Goal: Information Seeking & Learning: Learn about a topic

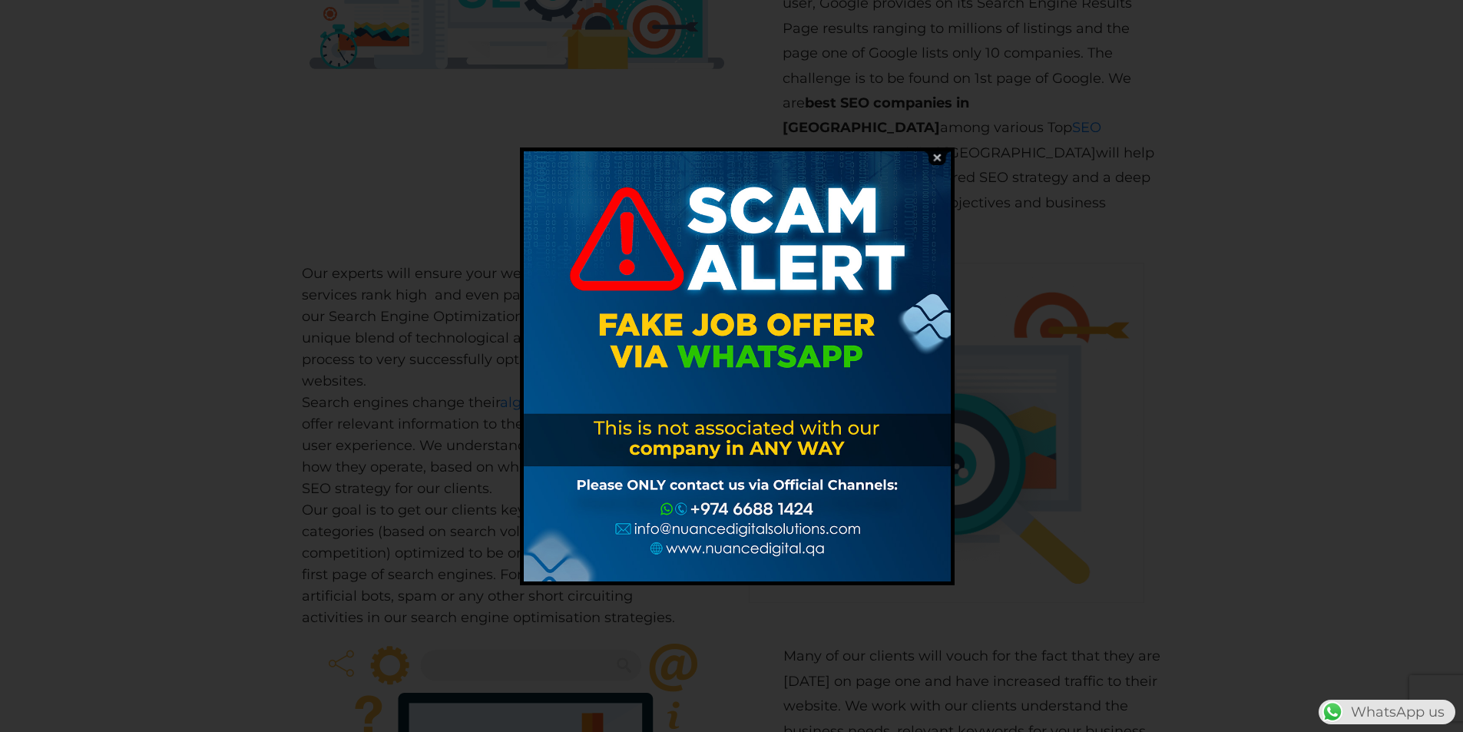
click at [931, 160] on img at bounding box center [936, 157] width 29 height 15
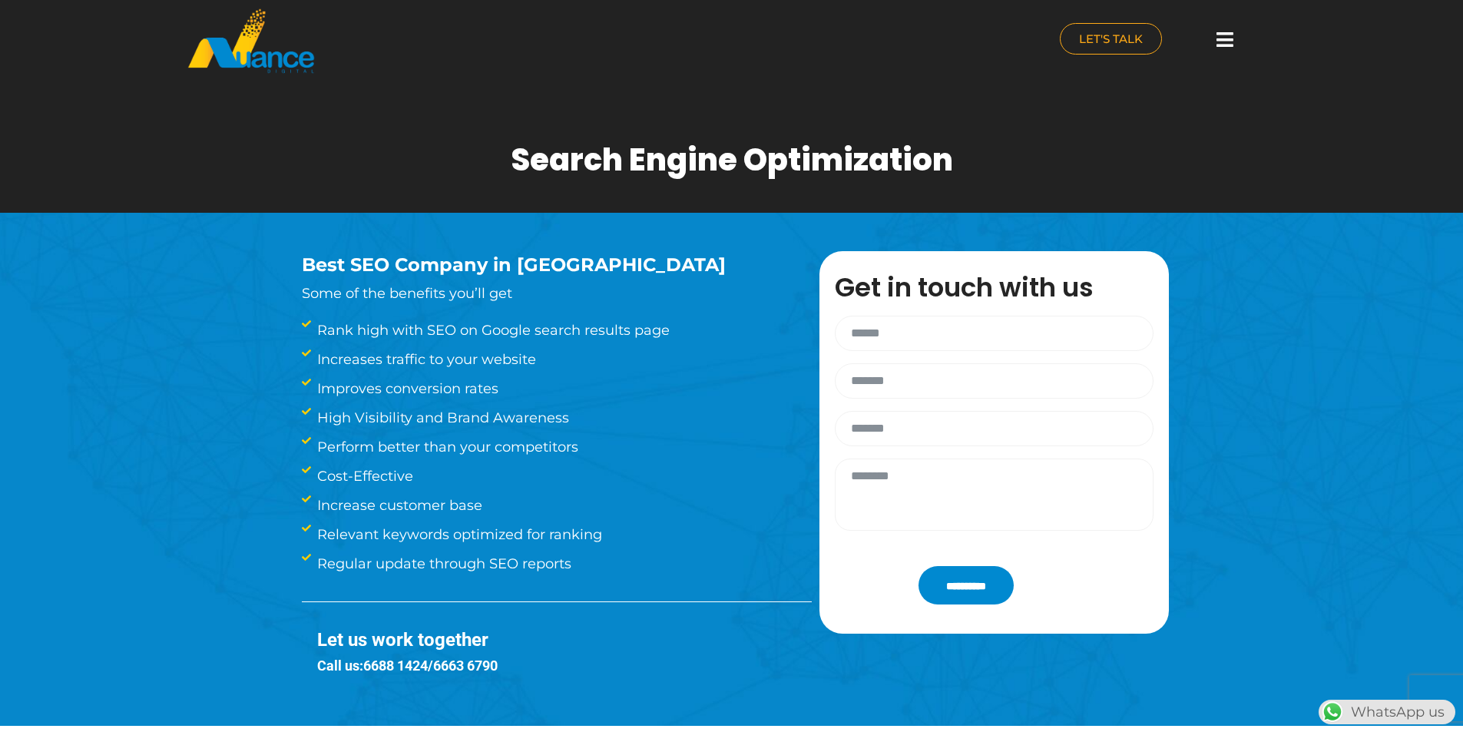
click at [1217, 44] on icon at bounding box center [1224, 39] width 17 height 19
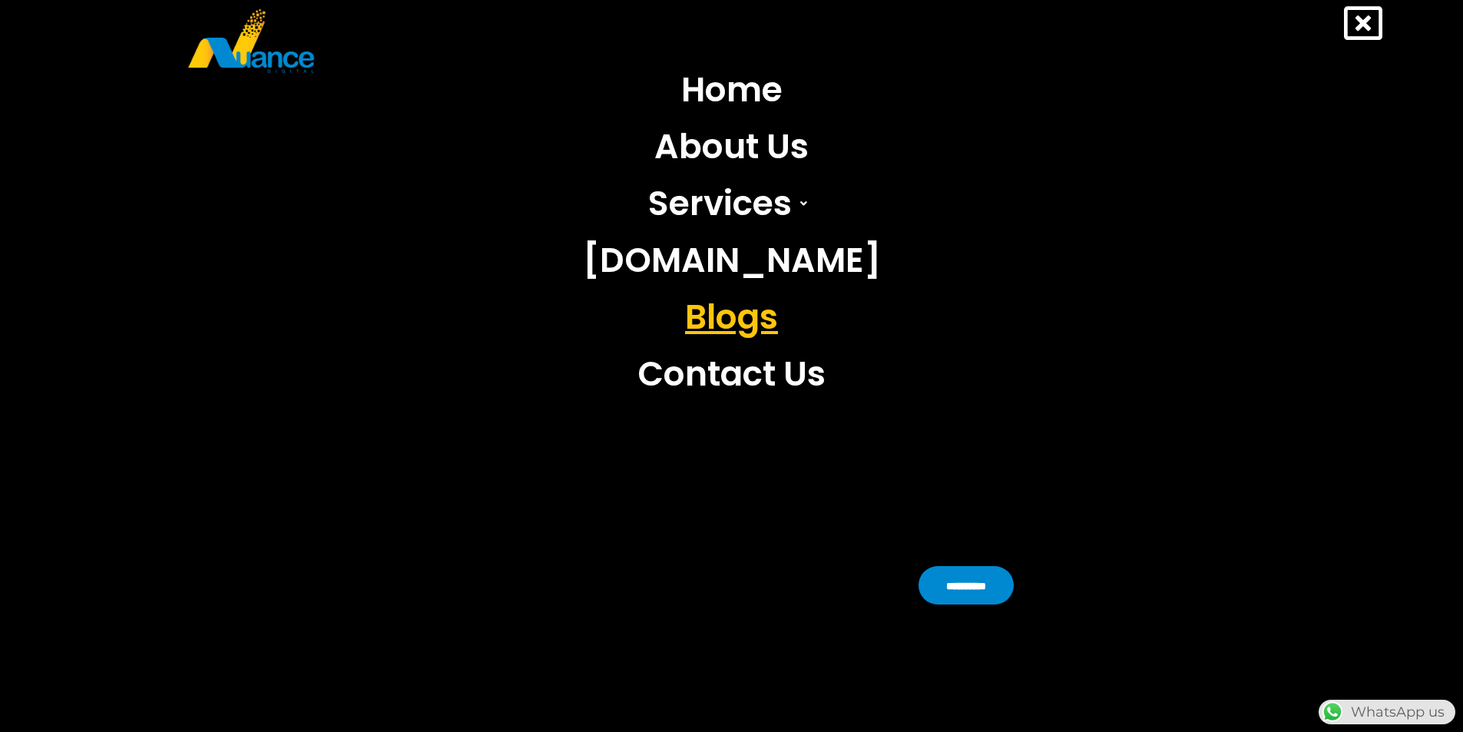
click at [736, 332] on link "Blogs" at bounding box center [731, 317] width 321 height 57
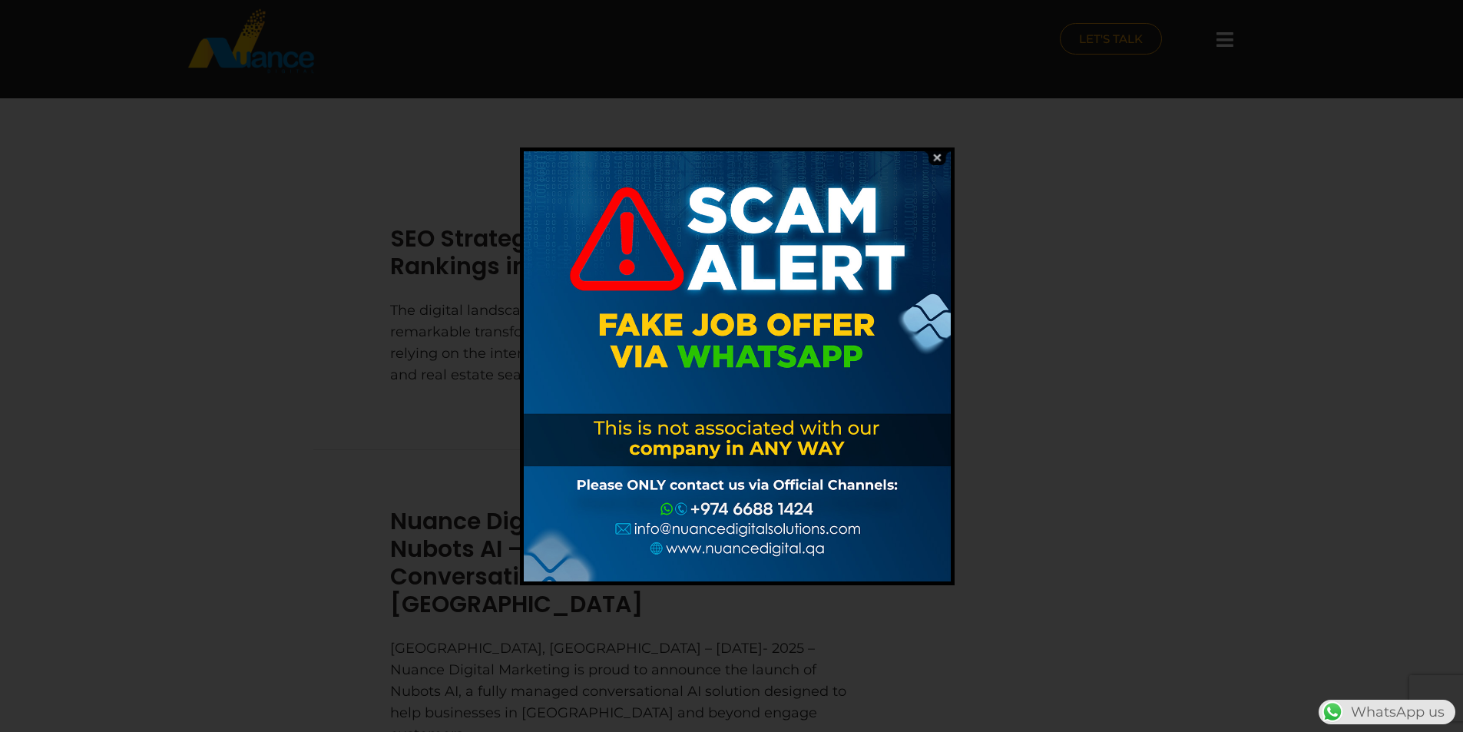
click at [927, 154] on img at bounding box center [936, 157] width 29 height 15
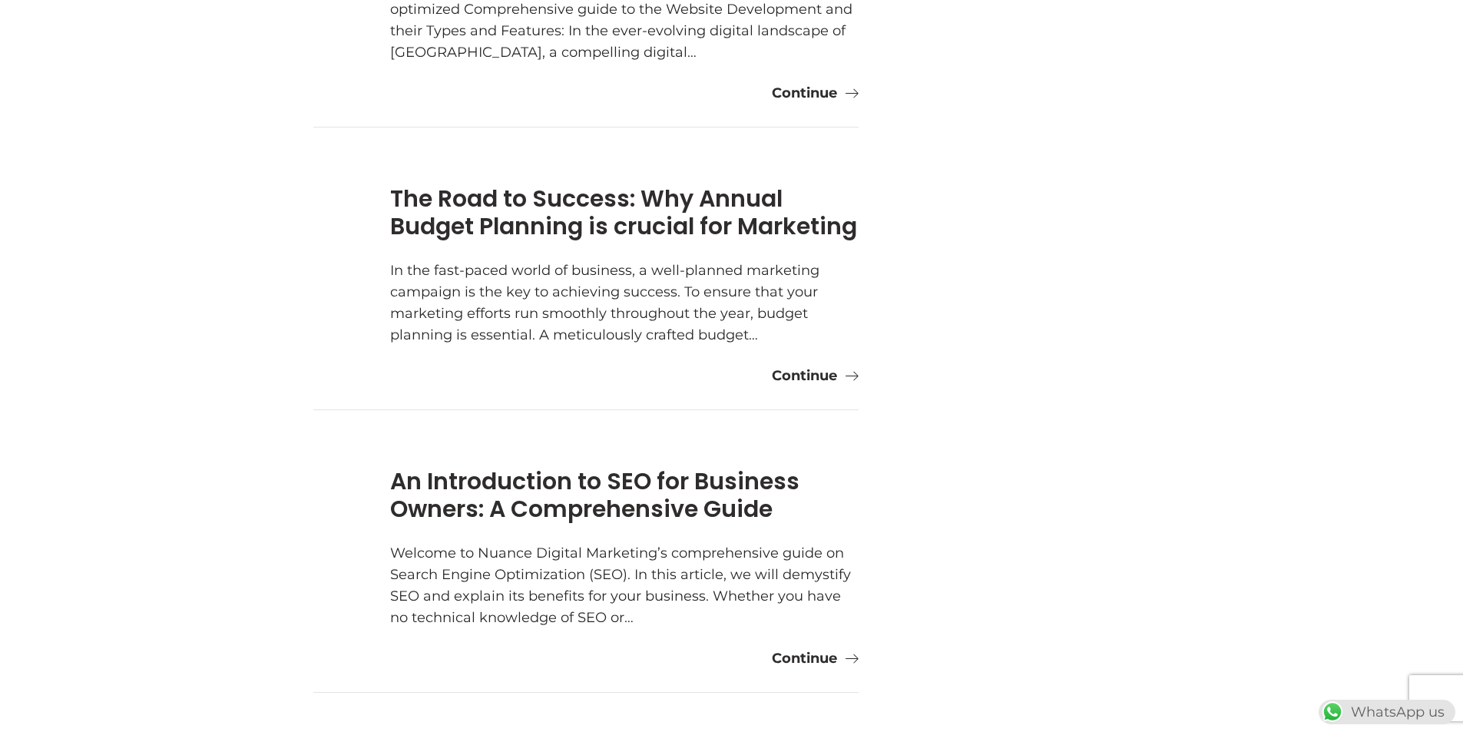
scroll to position [1689, 0]
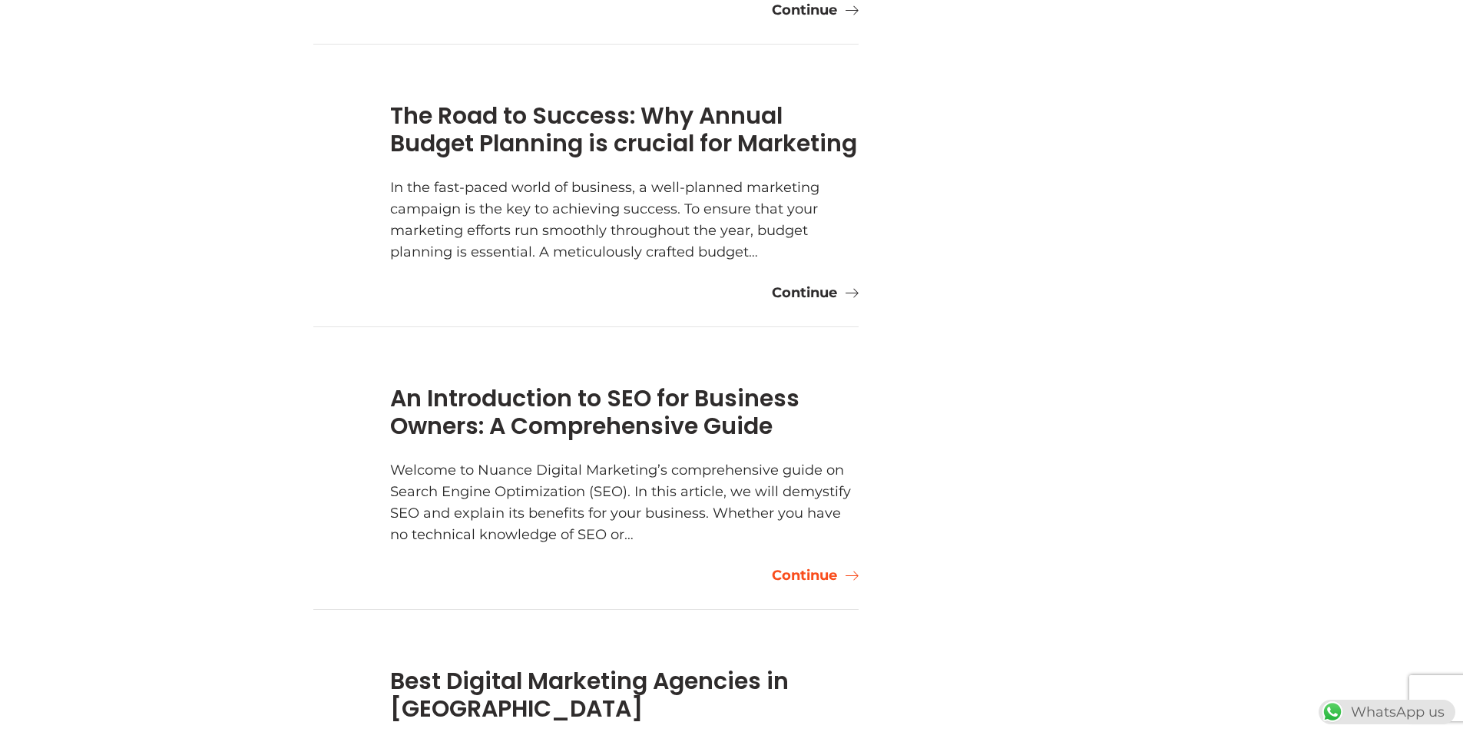
click at [823, 564] on link "Continue" at bounding box center [815, 574] width 87 height 21
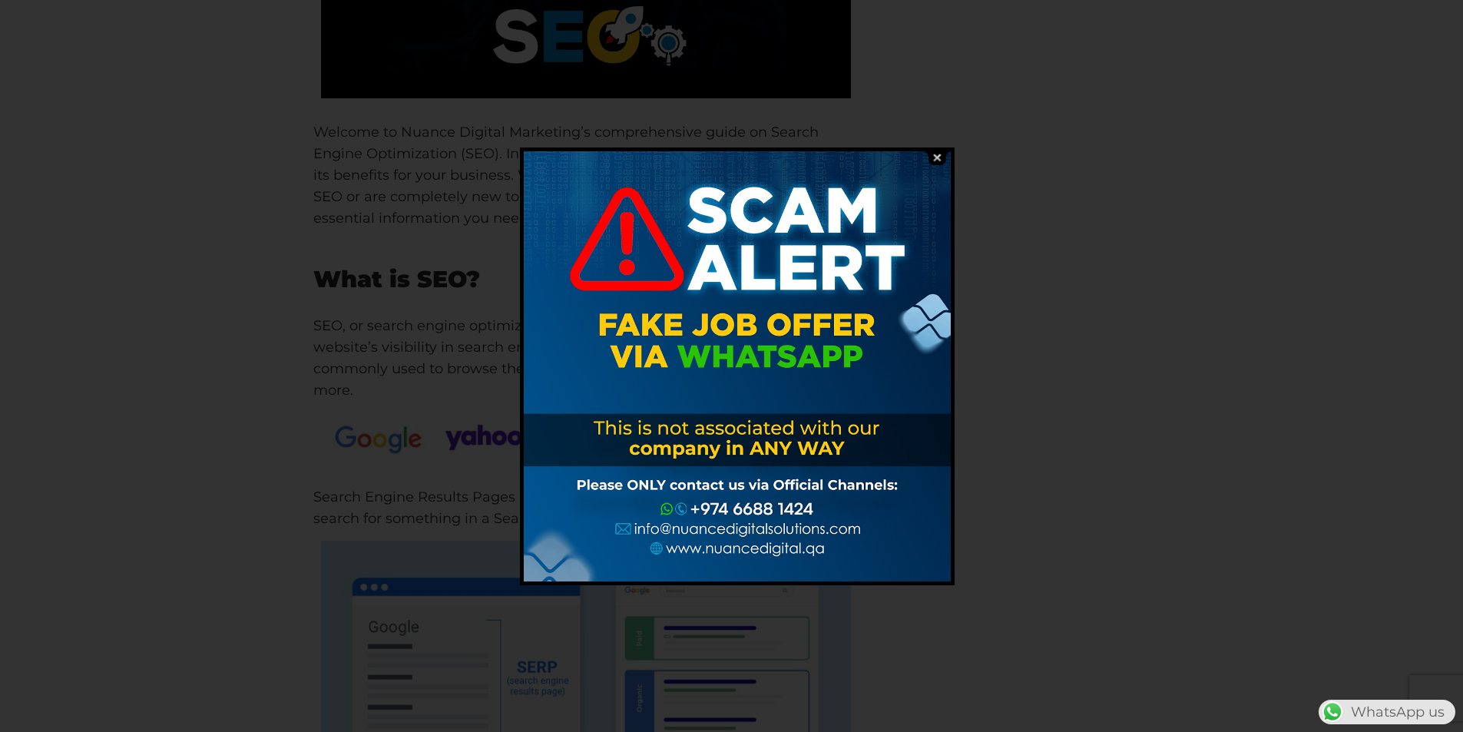
click at [917, 246] on div at bounding box center [737, 366] width 427 height 430
click at [937, 157] on img at bounding box center [936, 157] width 29 height 15
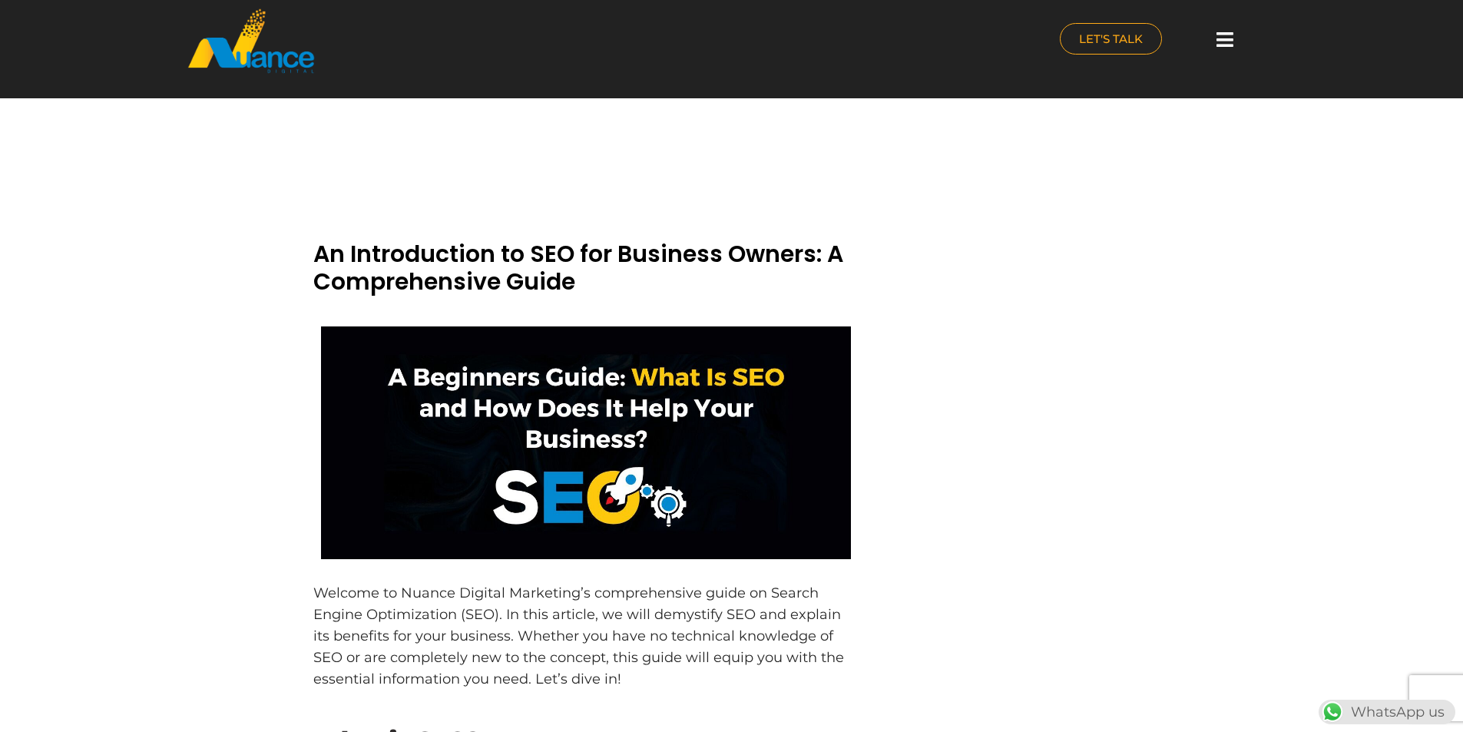
click at [1228, 51] on div at bounding box center [1224, 40] width 31 height 34
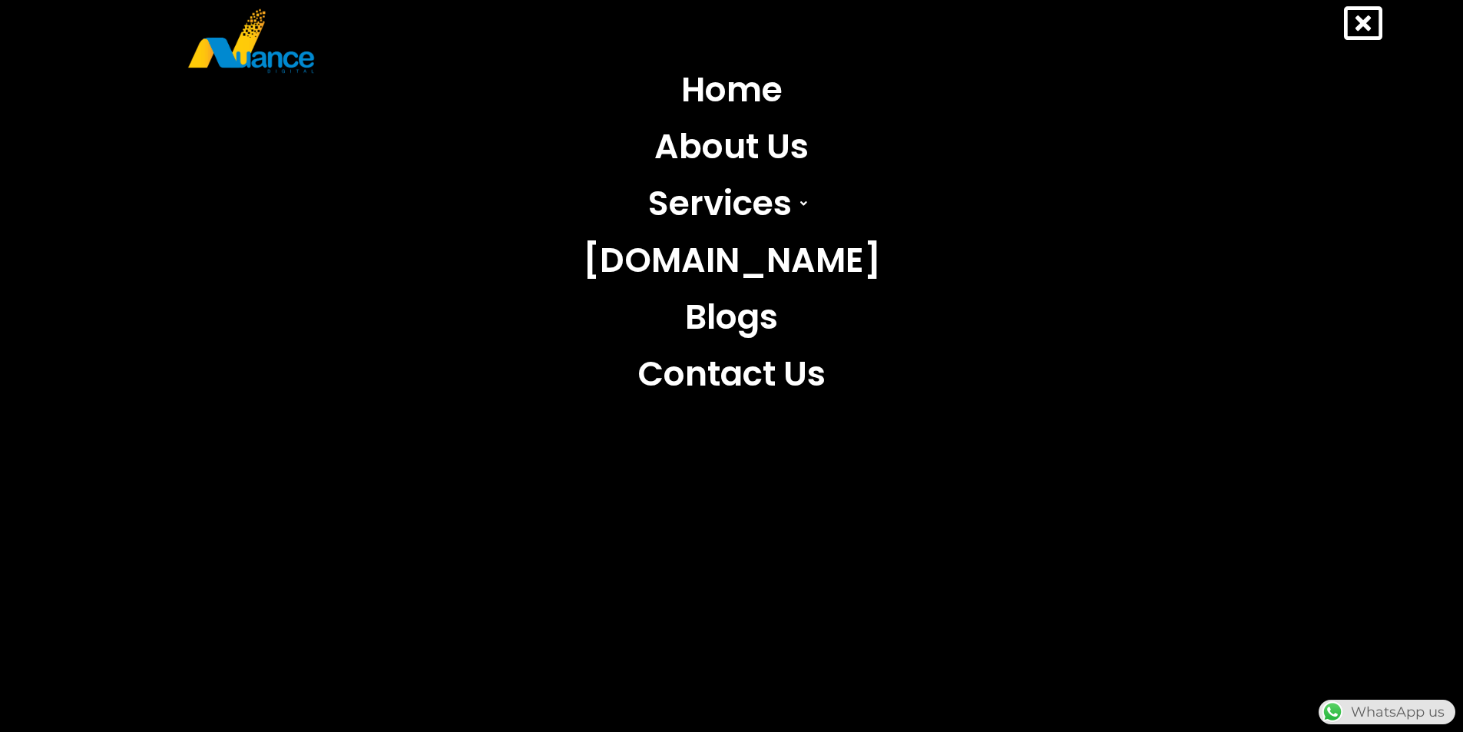
click at [1370, 37] on icon at bounding box center [1363, 23] width 38 height 38
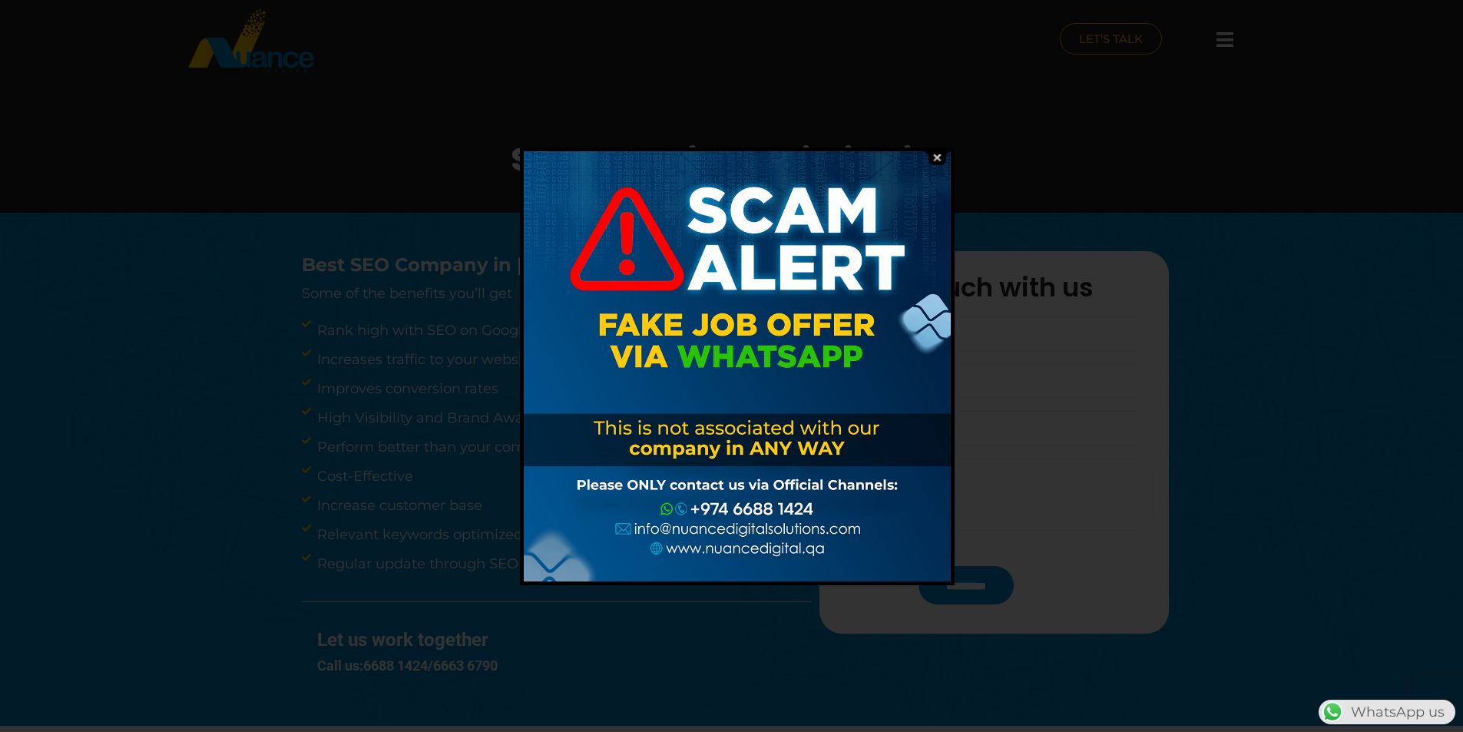
click at [941, 148] on div at bounding box center [737, 366] width 435 height 438
click at [937, 156] on img at bounding box center [936, 157] width 29 height 15
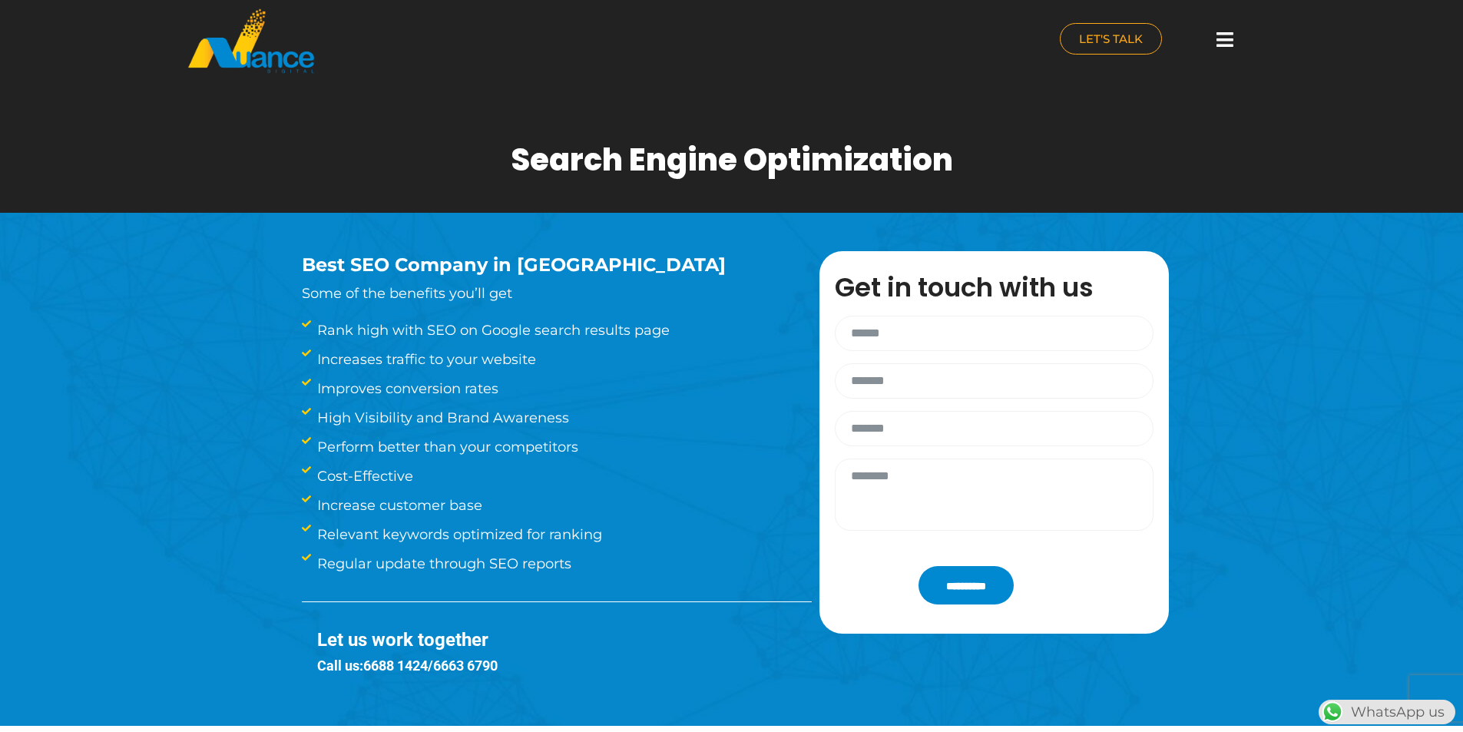
click at [965, 154] on div "Search Engine Optimization" at bounding box center [731, 155] width 837 height 115
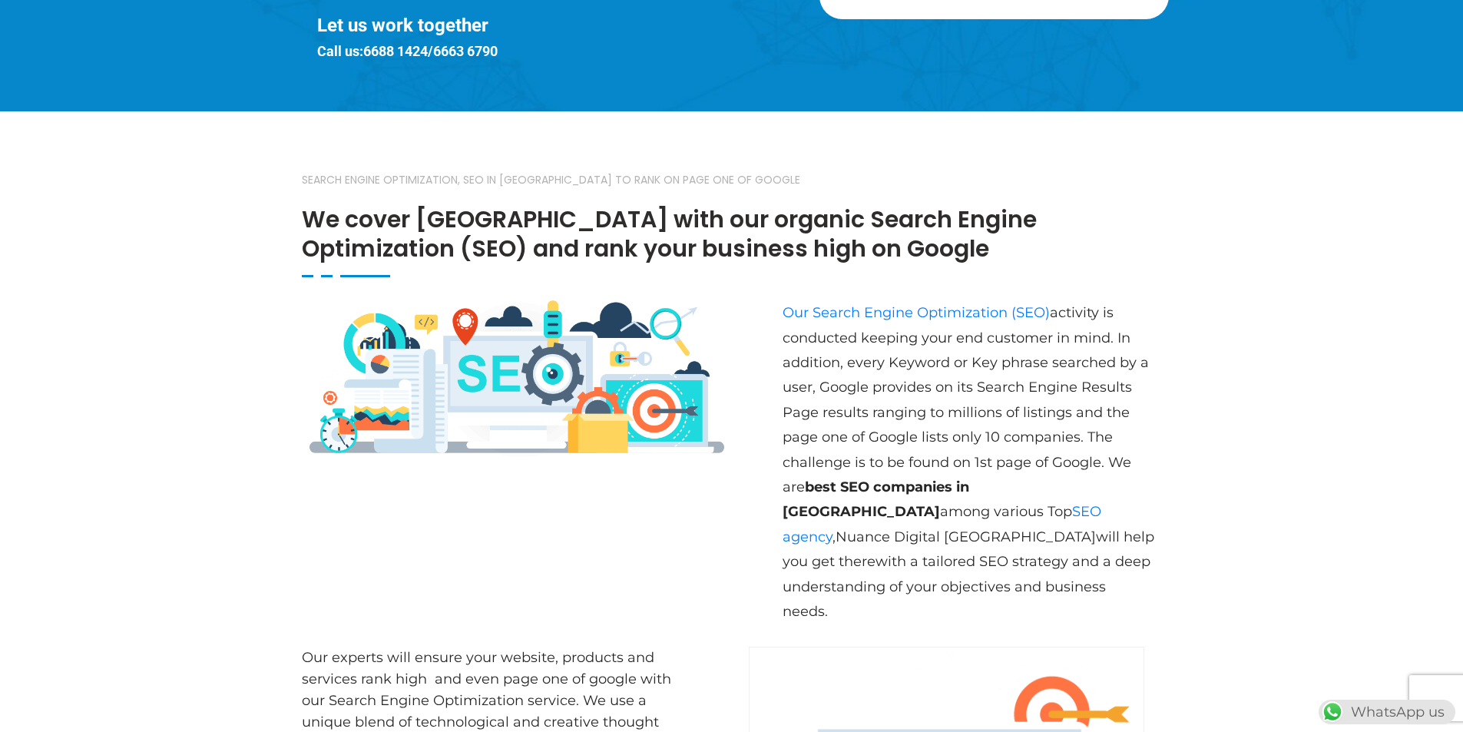
click at [773, 162] on div "Search Engine Optimization, SEO in [GEOGRAPHIC_DATA] to rank on page one of Goo…" at bounding box center [732, 198] width 860 height 158
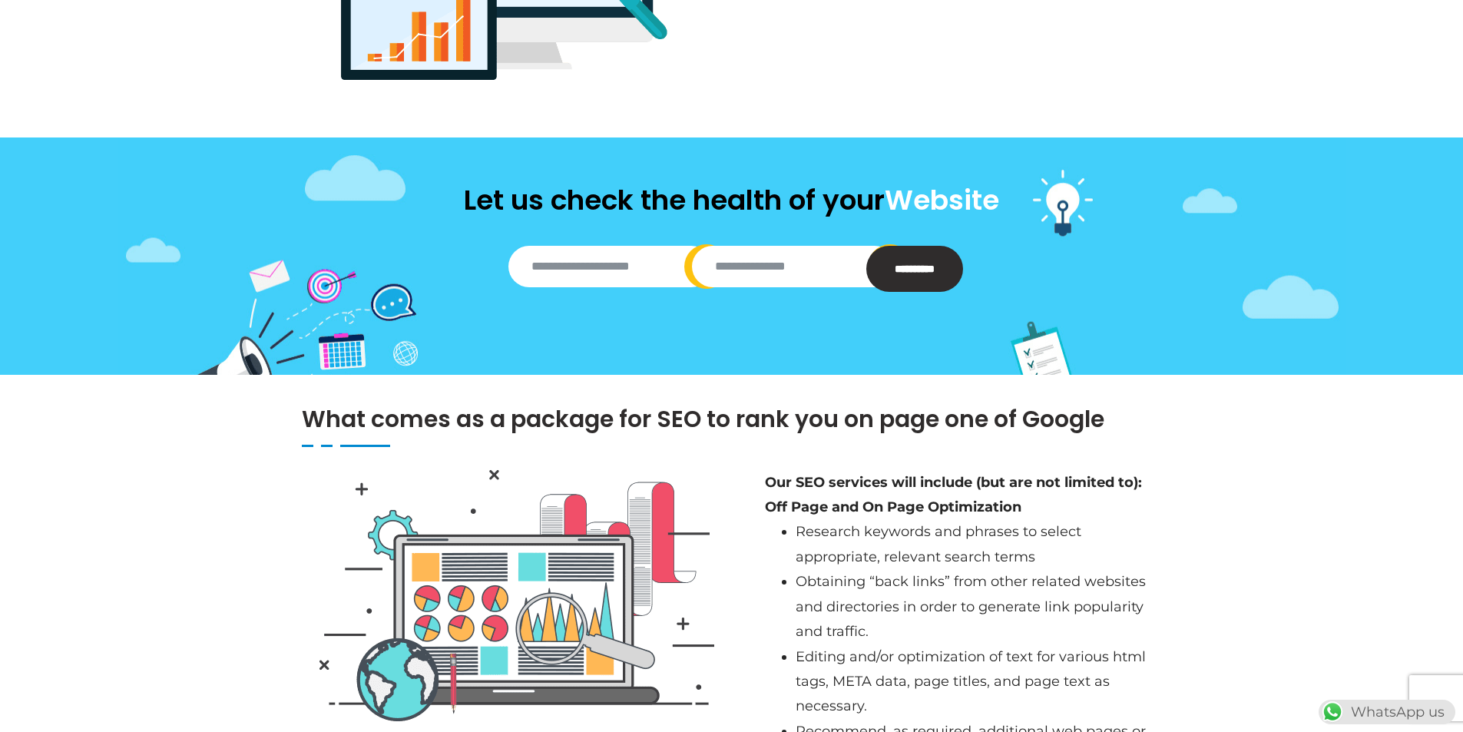
scroll to position [1919, 0]
